Goal: Task Accomplishment & Management: Manage account settings

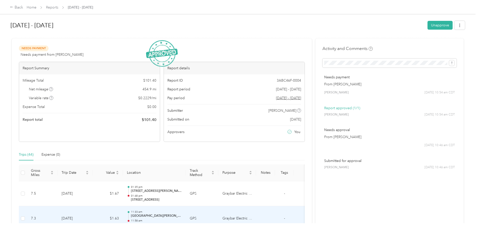
scroll to position [126, 0]
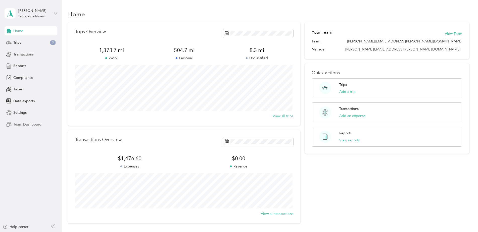
click at [25, 123] on span "Team Dashboard" at bounding box center [27, 124] width 28 height 5
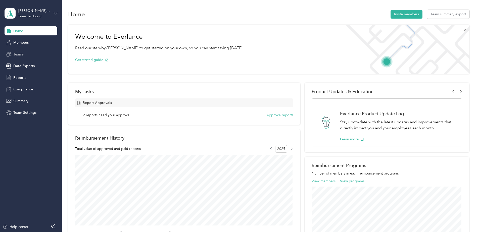
click at [18, 54] on span "Teams" at bounding box center [18, 54] width 10 height 5
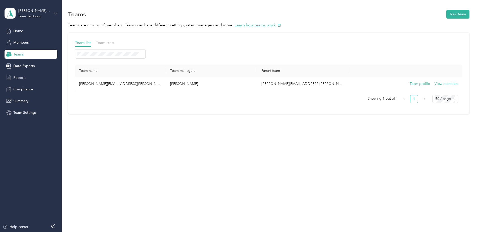
click at [17, 76] on span "Reports" at bounding box center [19, 77] width 13 height 5
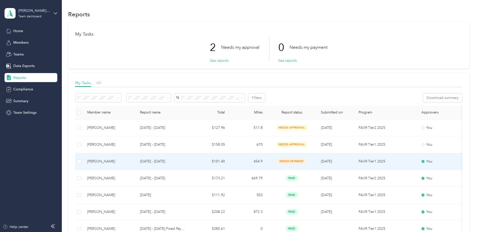
click at [292, 160] on span "needs payment" at bounding box center [292, 162] width 30 height 6
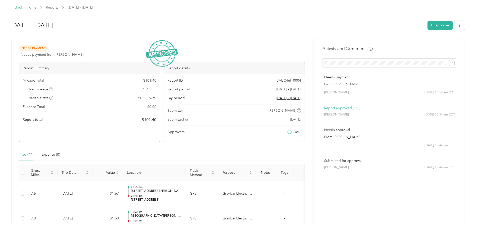
click at [15, 7] on div "Back" at bounding box center [16, 8] width 13 height 6
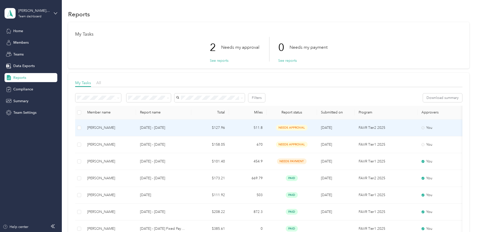
click at [289, 127] on span "needs approval" at bounding box center [292, 128] width 32 height 6
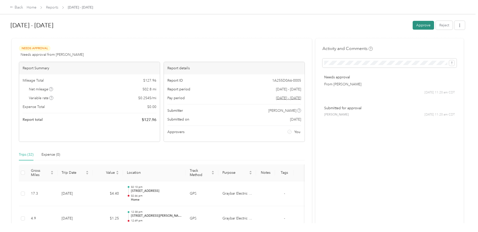
click at [418, 24] on button "Approve" at bounding box center [422, 25] width 21 height 9
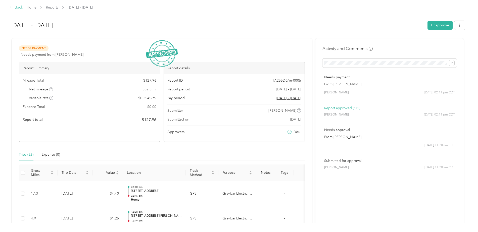
click at [15, 6] on div "Back" at bounding box center [16, 8] width 13 height 6
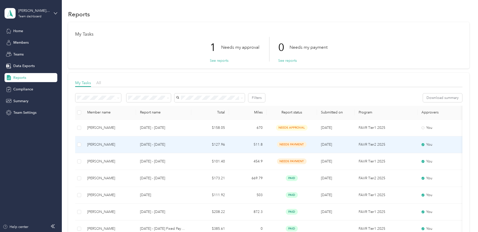
click at [287, 144] on span "needs payment" at bounding box center [292, 145] width 30 height 6
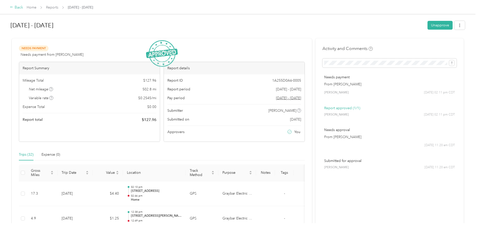
click at [17, 7] on div "Back" at bounding box center [16, 8] width 13 height 6
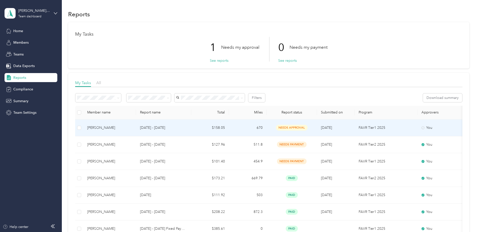
click at [289, 125] on span "needs approval" at bounding box center [292, 128] width 32 height 6
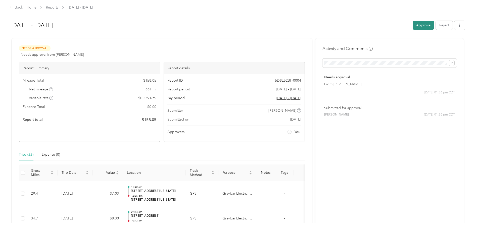
click at [419, 24] on button "Approve" at bounding box center [422, 25] width 21 height 9
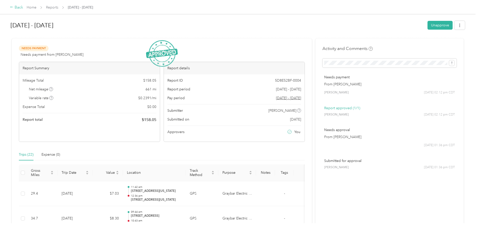
click at [17, 8] on div "Back" at bounding box center [16, 8] width 13 height 6
